Goal: Transaction & Acquisition: Book appointment/travel/reservation

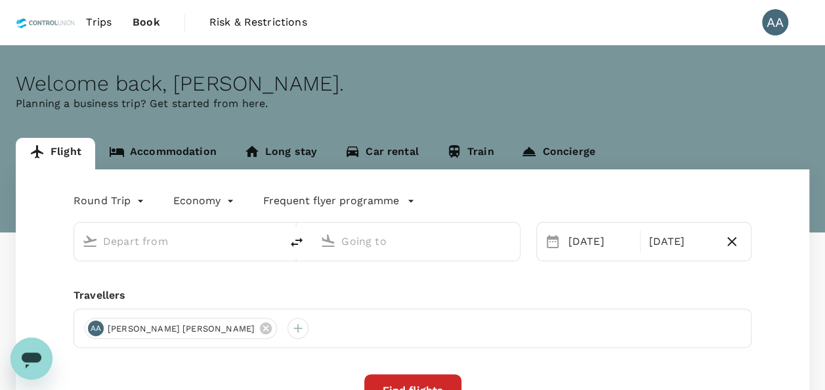
type input "[GEOGRAPHIC_DATA], [GEOGRAPHIC_DATA] (any)"
type input "[GEOGRAPHIC_DATA] Intl (KNO)"
type input "[GEOGRAPHIC_DATA], [GEOGRAPHIC_DATA] (any)"
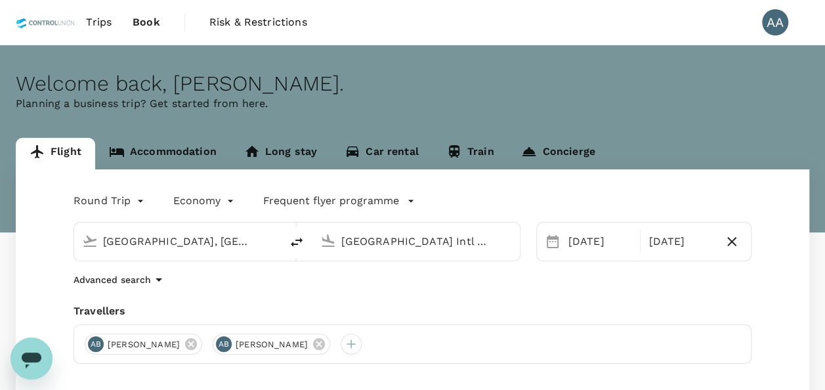
click at [248, 224] on div "[GEOGRAPHIC_DATA], [GEOGRAPHIC_DATA] (any)" at bounding box center [175, 238] width 196 height 29
click at [379, 237] on input "[GEOGRAPHIC_DATA] Intl (KNO)" at bounding box center [416, 241] width 150 height 20
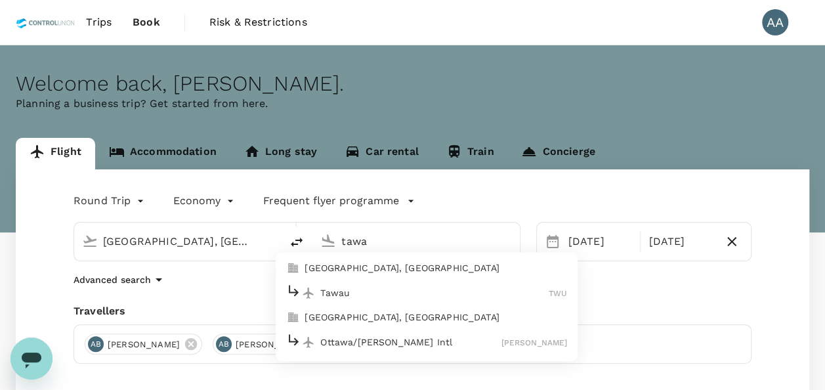
click at [351, 291] on p "Tawau" at bounding box center [434, 292] width 228 height 13
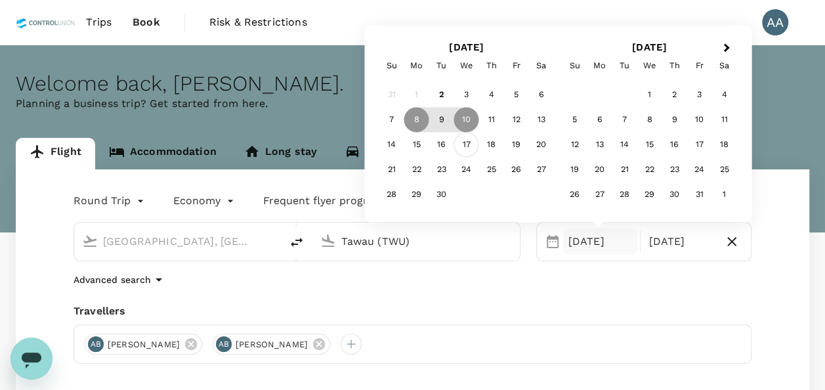
type input "Tawau (TWU)"
click at [459, 148] on div "17" at bounding box center [466, 145] width 25 height 25
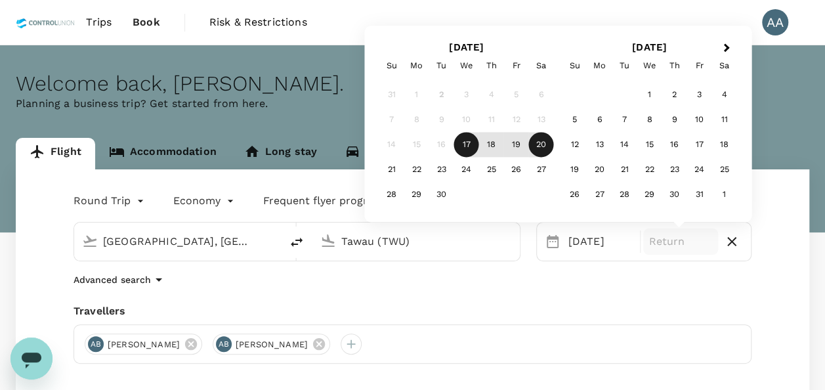
click at [541, 141] on div "20" at bounding box center [541, 145] width 25 height 25
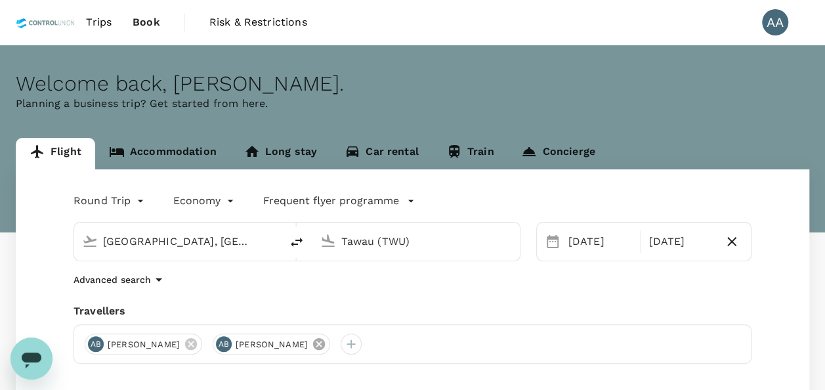
click at [325, 340] on icon at bounding box center [319, 344] width 12 height 12
click at [198, 345] on icon at bounding box center [191, 344] width 14 height 14
click at [93, 344] on div at bounding box center [95, 343] width 21 height 21
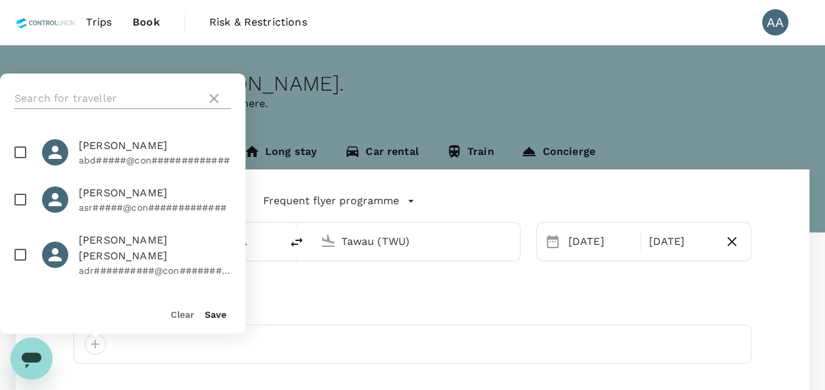
click at [113, 93] on input "text" at bounding box center [107, 98] width 186 height 21
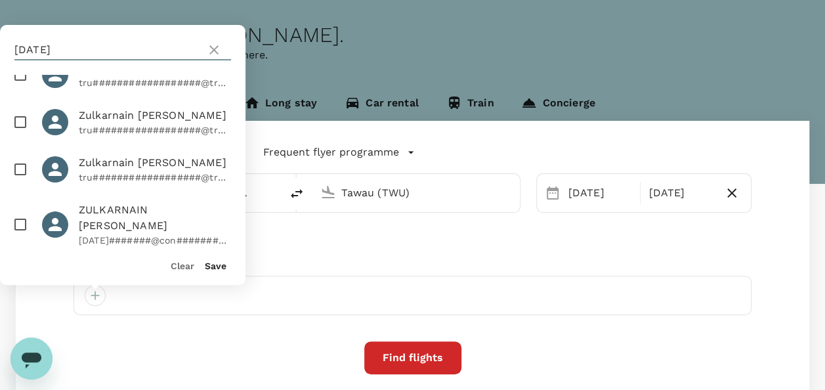
scroll to position [66, 0]
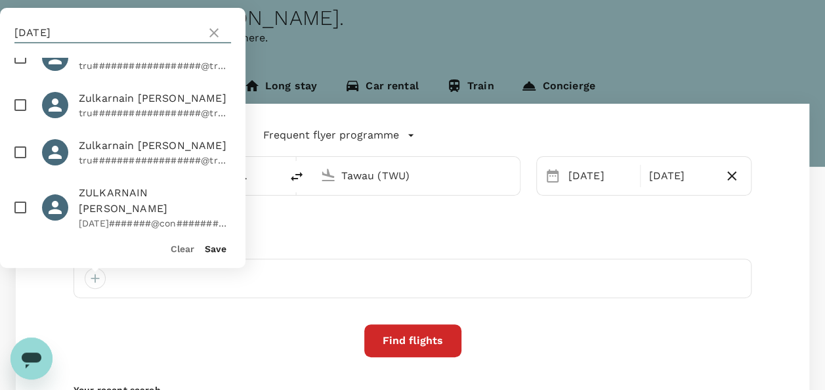
type input "[DATE]"
click at [24, 203] on input "checkbox" at bounding box center [21, 208] width 28 height 28
checkbox input "true"
click at [218, 251] on button "Save" at bounding box center [216, 248] width 22 height 10
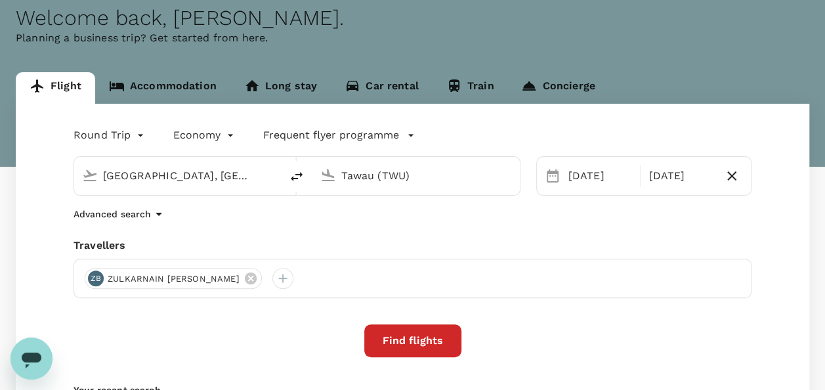
click at [396, 331] on button "Find flights" at bounding box center [412, 340] width 97 height 33
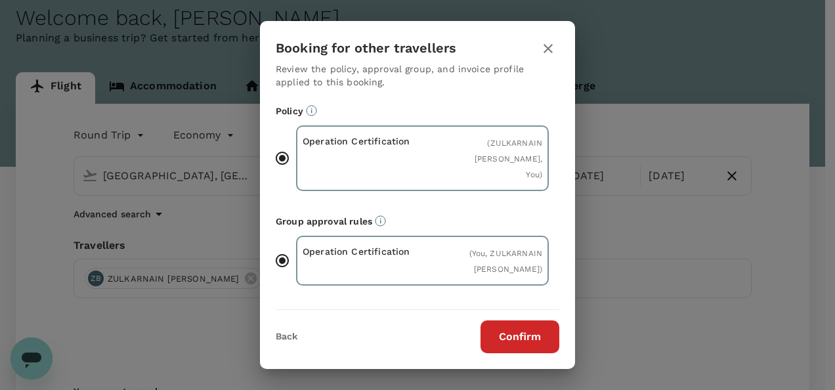
click at [512, 329] on button "Confirm" at bounding box center [519, 336] width 79 height 33
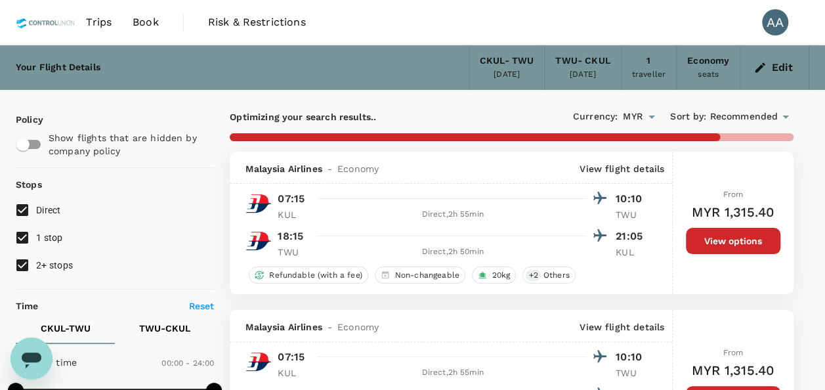
type input "475"
checkbox input "false"
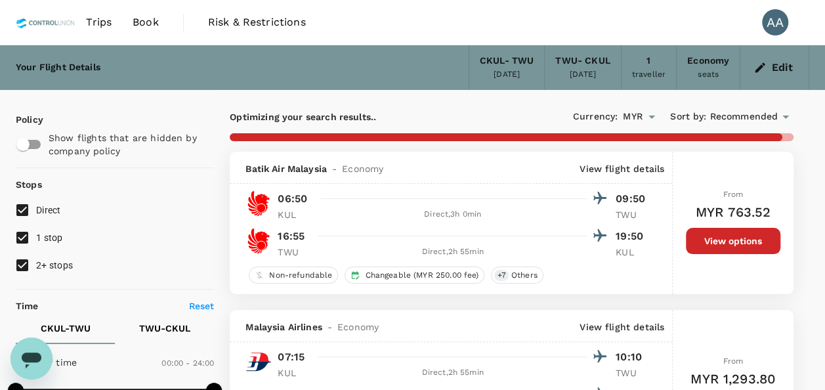
type input "505"
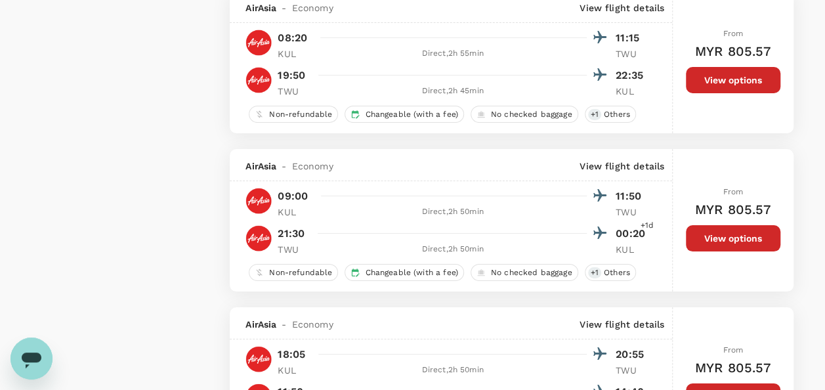
scroll to position [2428, 0]
